Goal: Navigation & Orientation: Find specific page/section

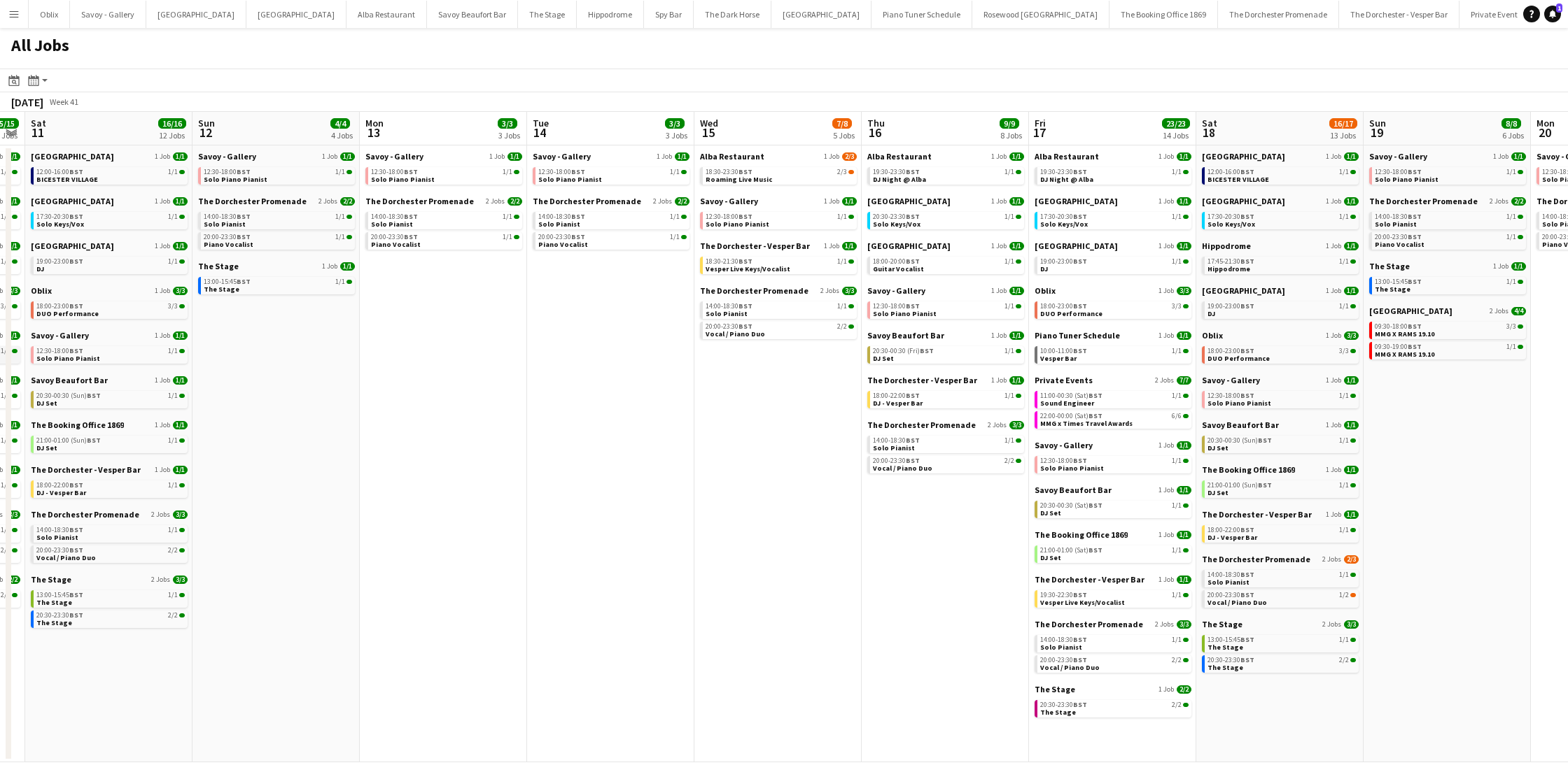
scroll to position [0, 648]
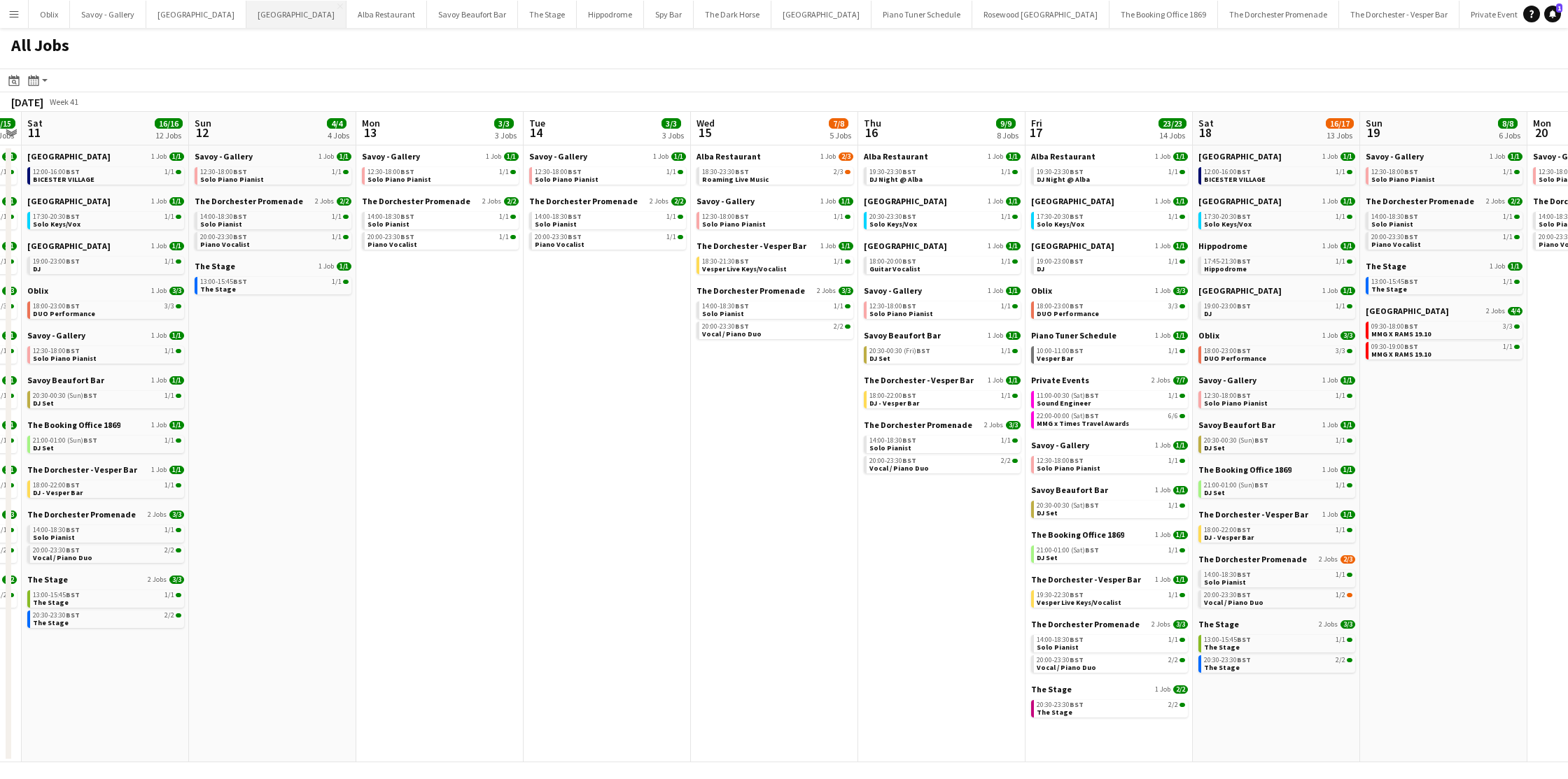
click at [246, 14] on button "[GEOGRAPHIC_DATA] Close" at bounding box center [296, 14] width 100 height 27
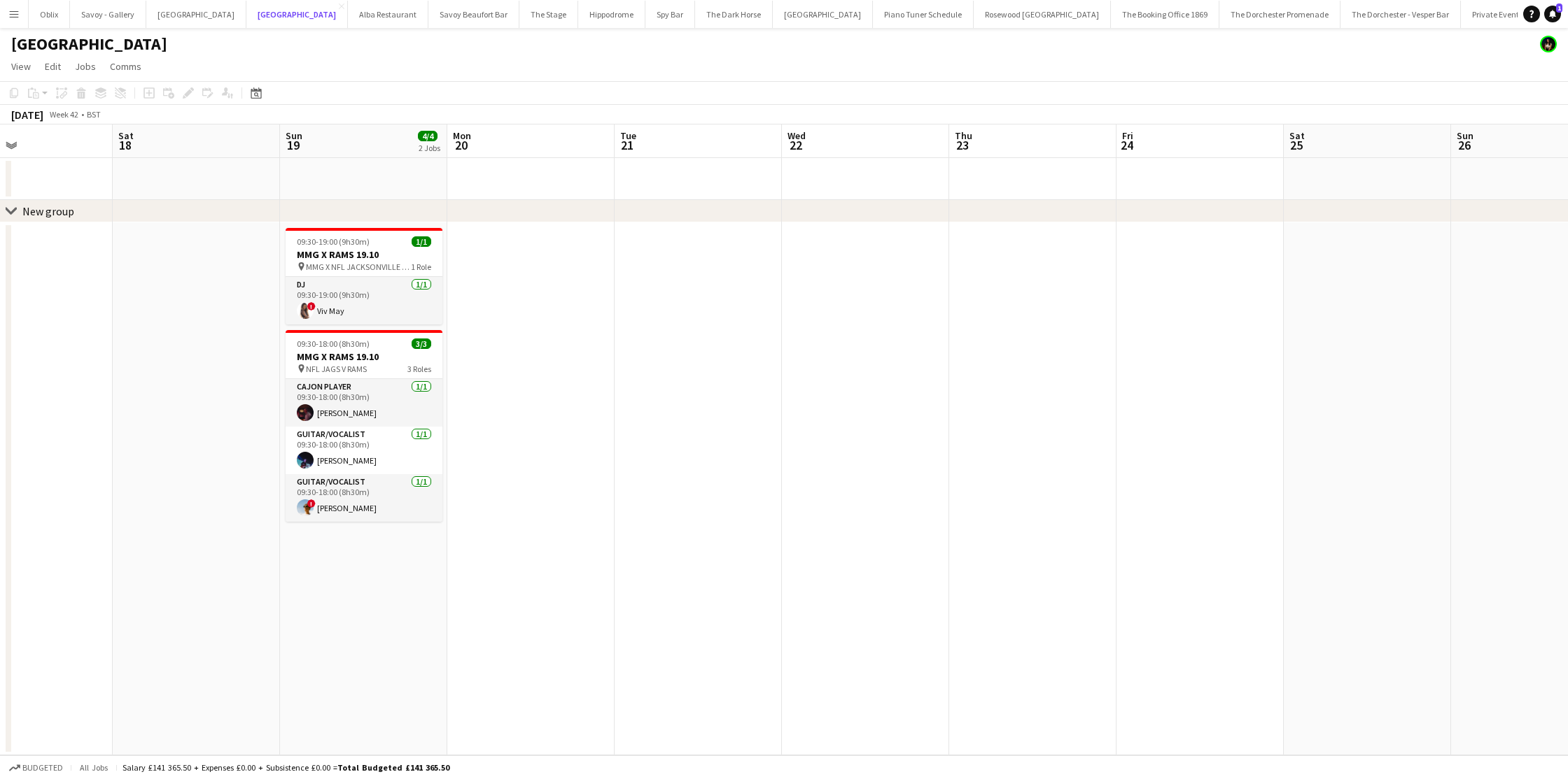
scroll to position [0, 308]
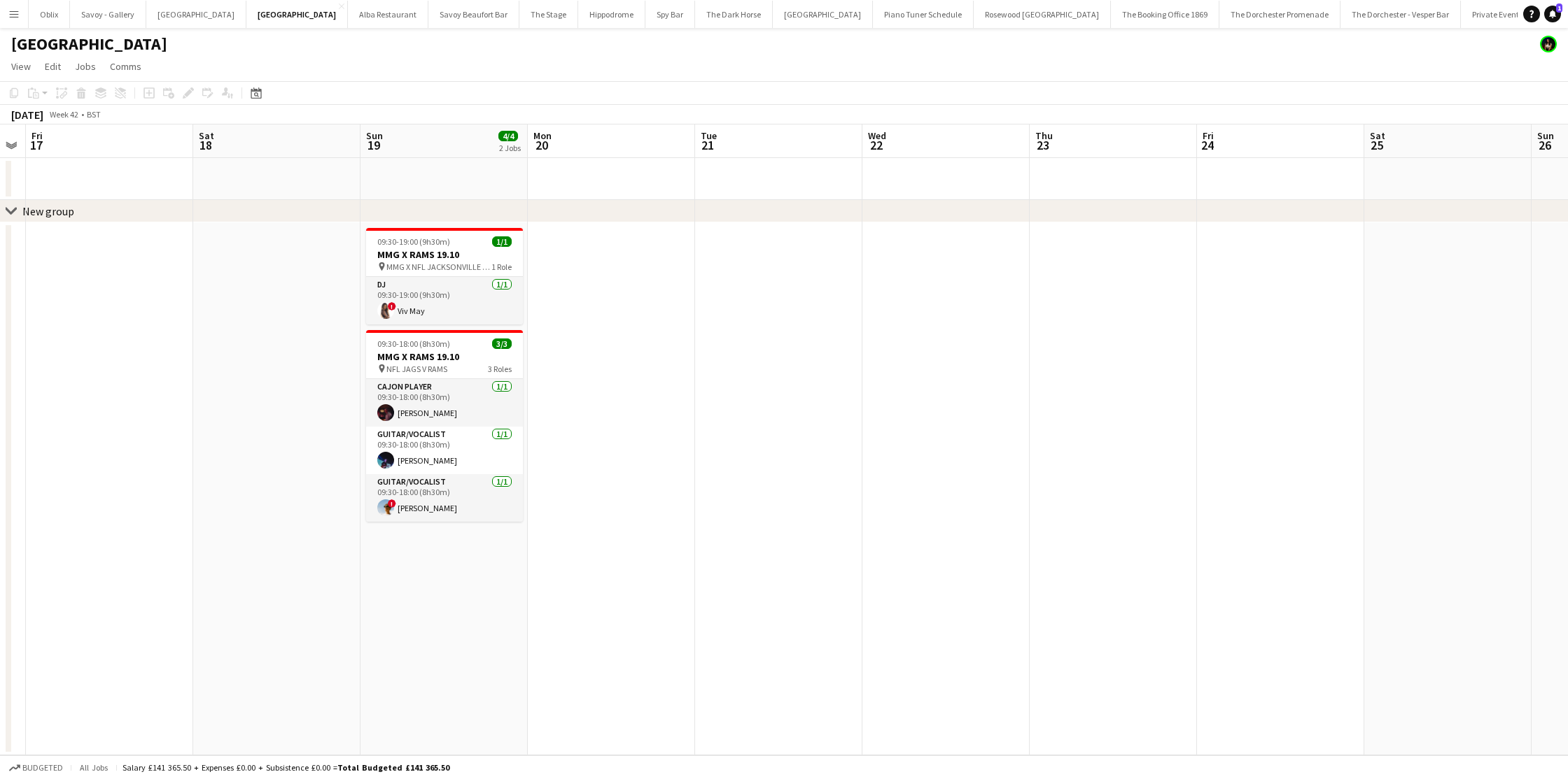
drag, startPoint x: 8, startPoint y: 15, endPoint x: 38, endPoint y: 40, distance: 39.1
click at [8, 15] on button "Menu" at bounding box center [14, 14] width 28 height 28
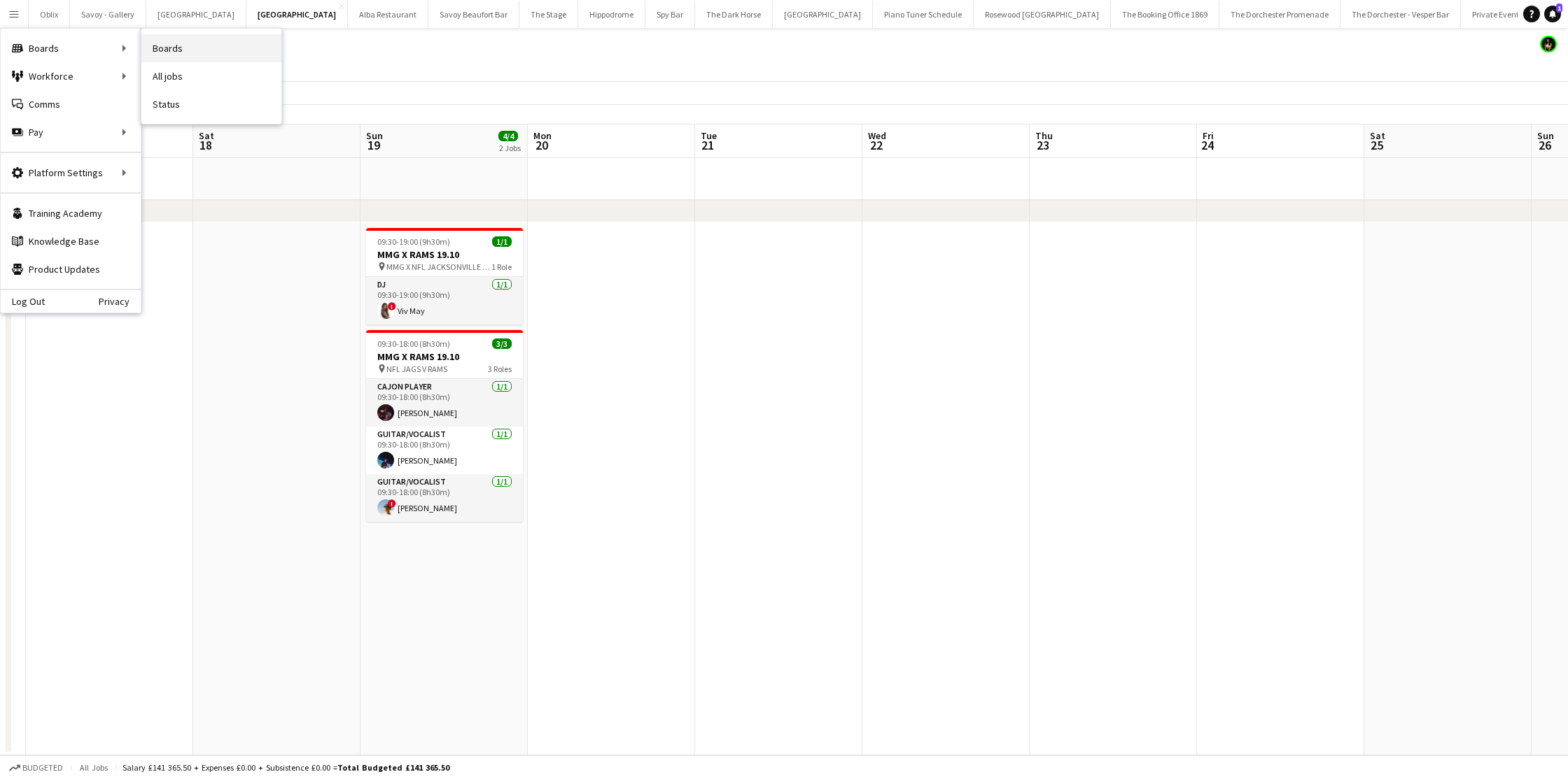
click at [187, 56] on link "Boards" at bounding box center [211, 48] width 140 height 28
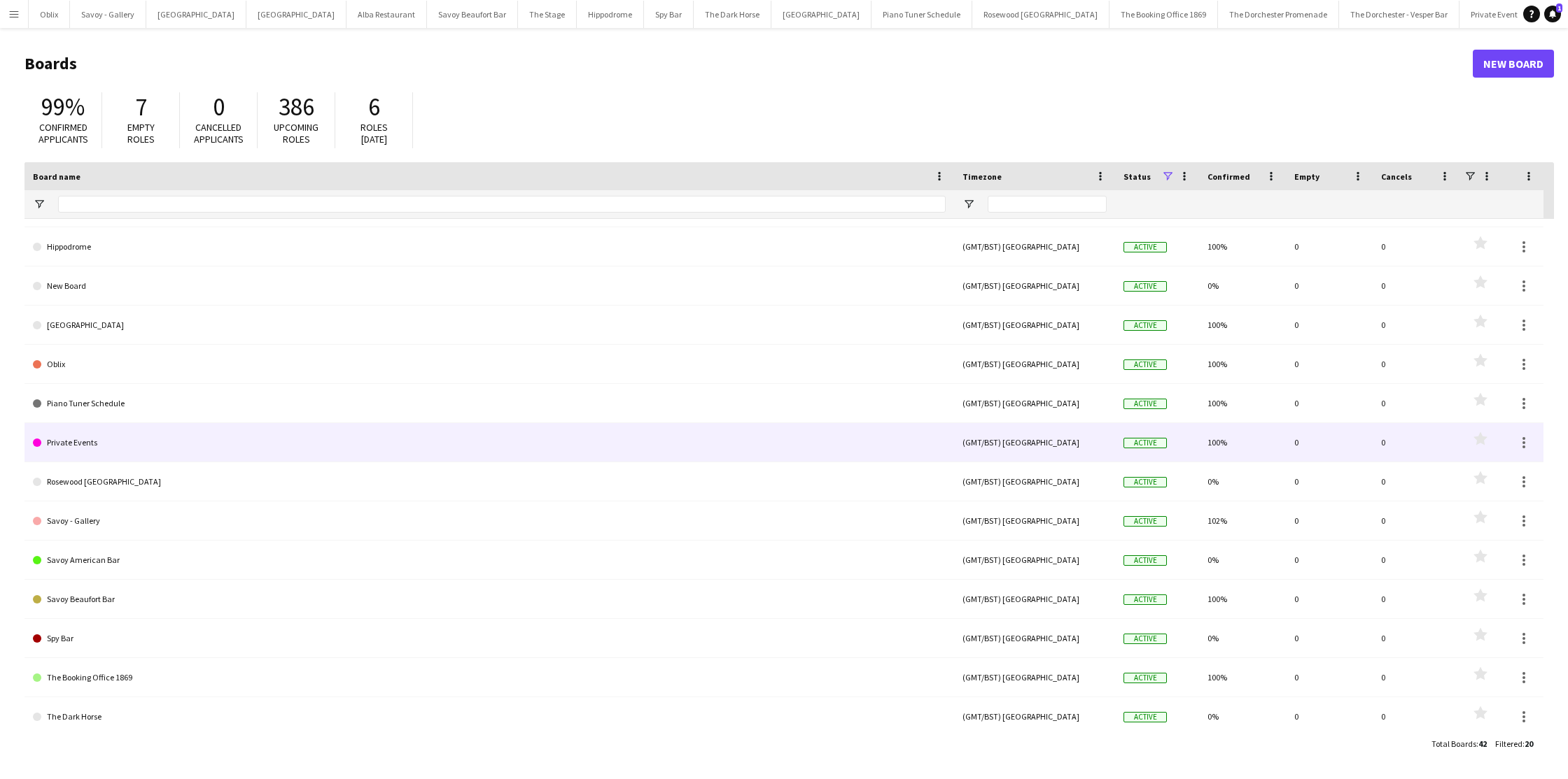
scroll to position [159, 0]
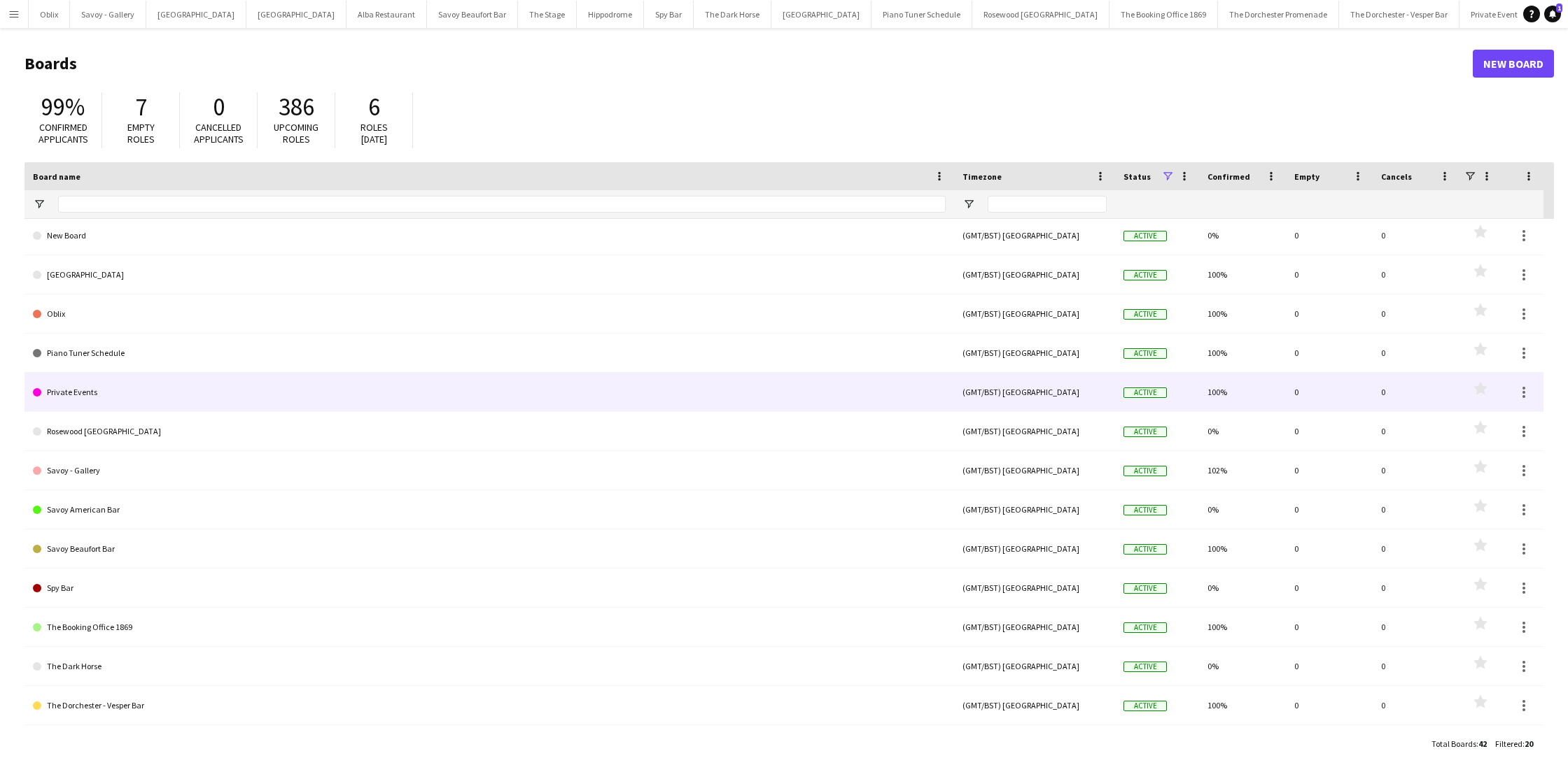
click at [214, 397] on link "Private Events" at bounding box center [489, 393] width 913 height 39
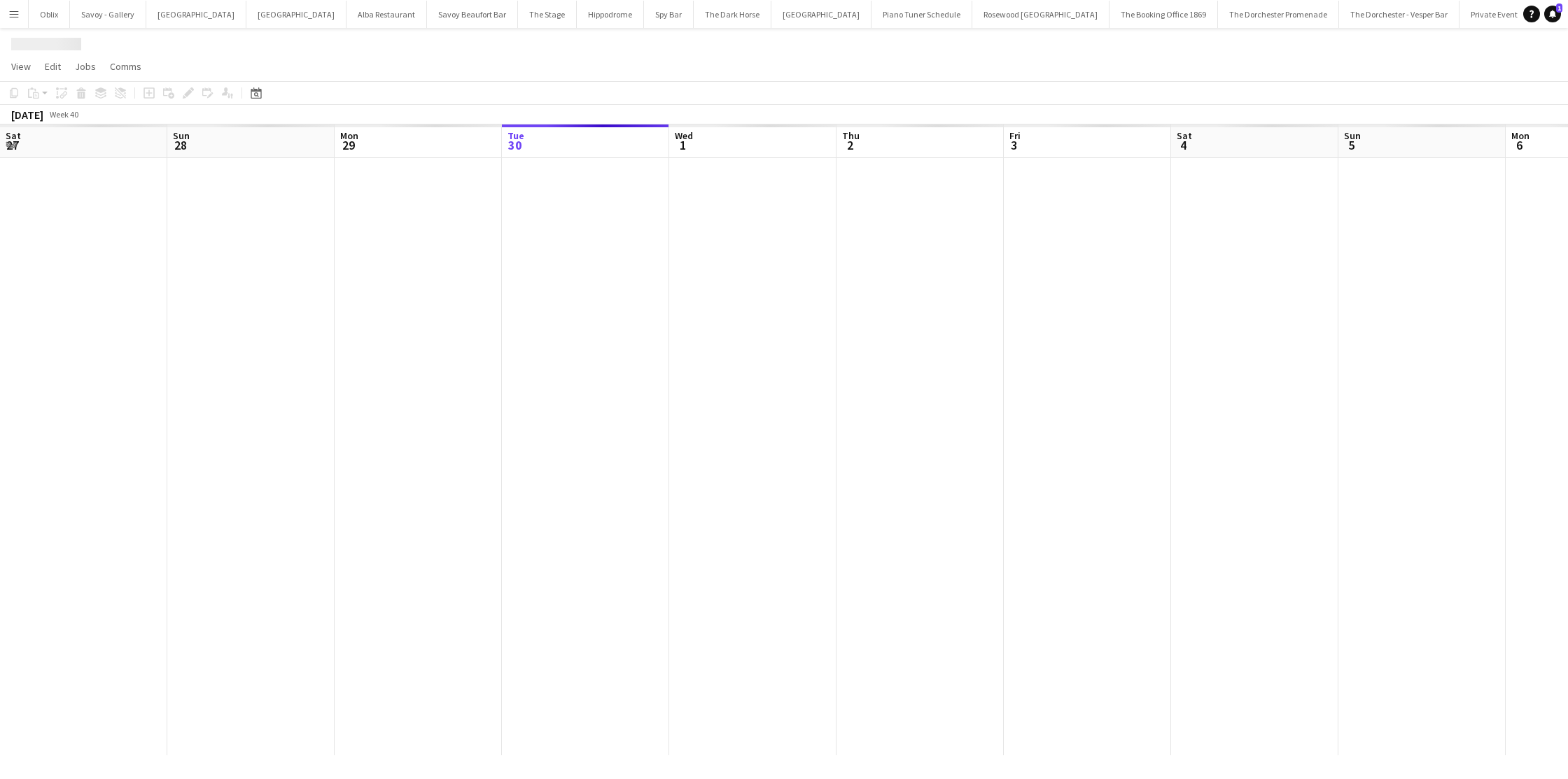
scroll to position [0, 335]
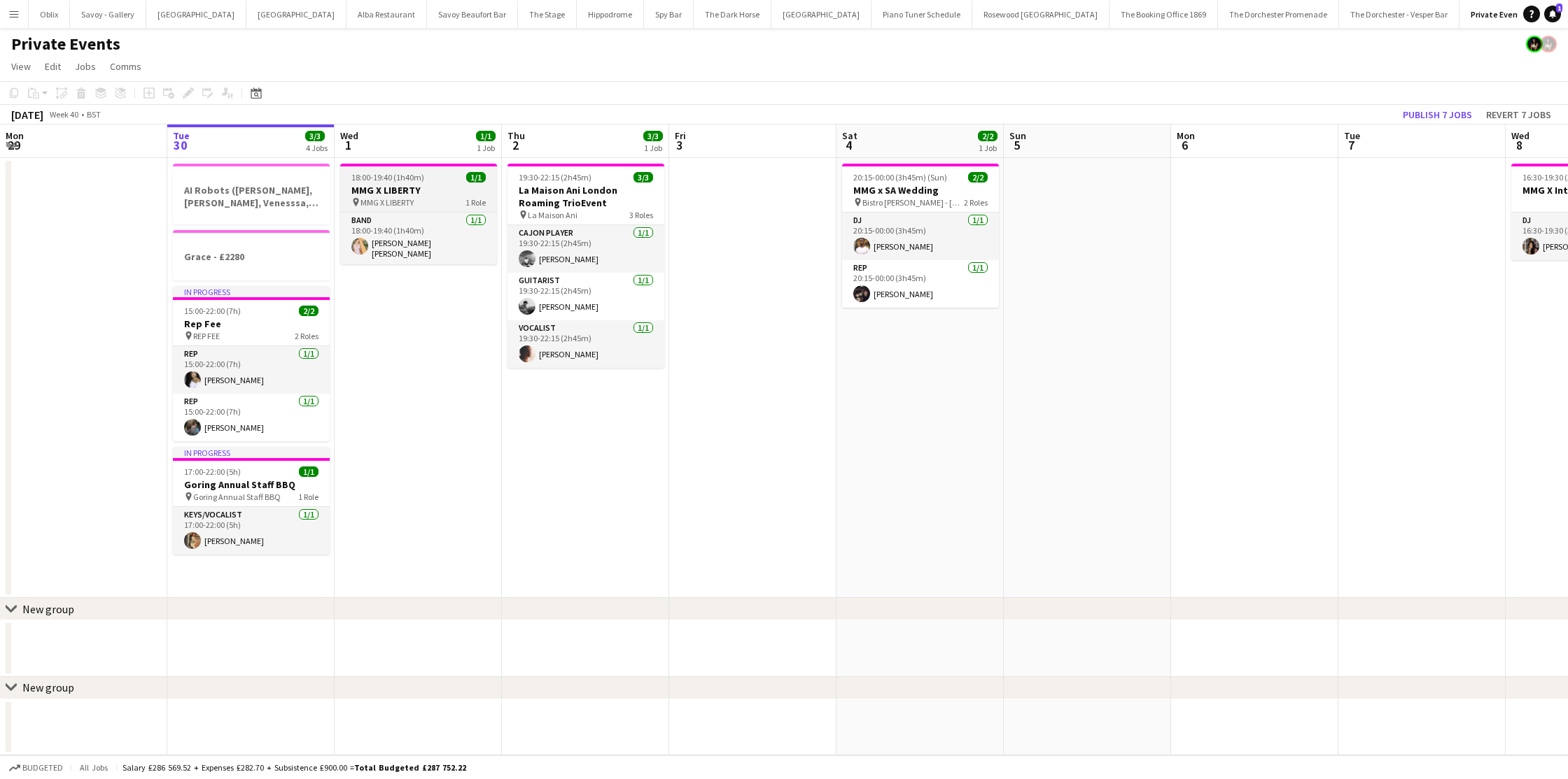
click at [412, 196] on h3 "MMG X LIBERTY" at bounding box center [418, 190] width 156 height 13
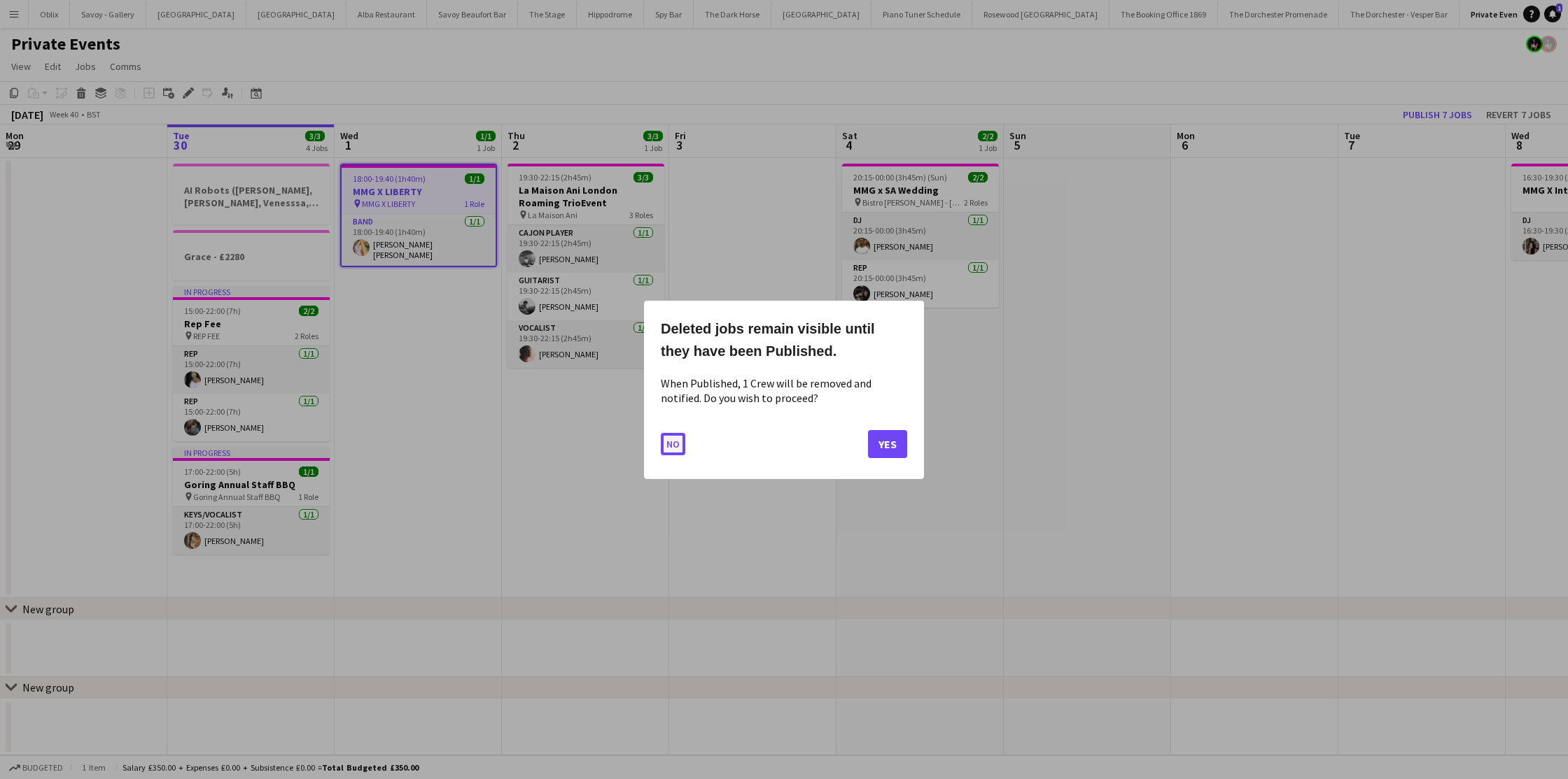
click at [676, 448] on button "No" at bounding box center [673, 444] width 25 height 23
